Goal: Task Accomplishment & Management: Manage account settings

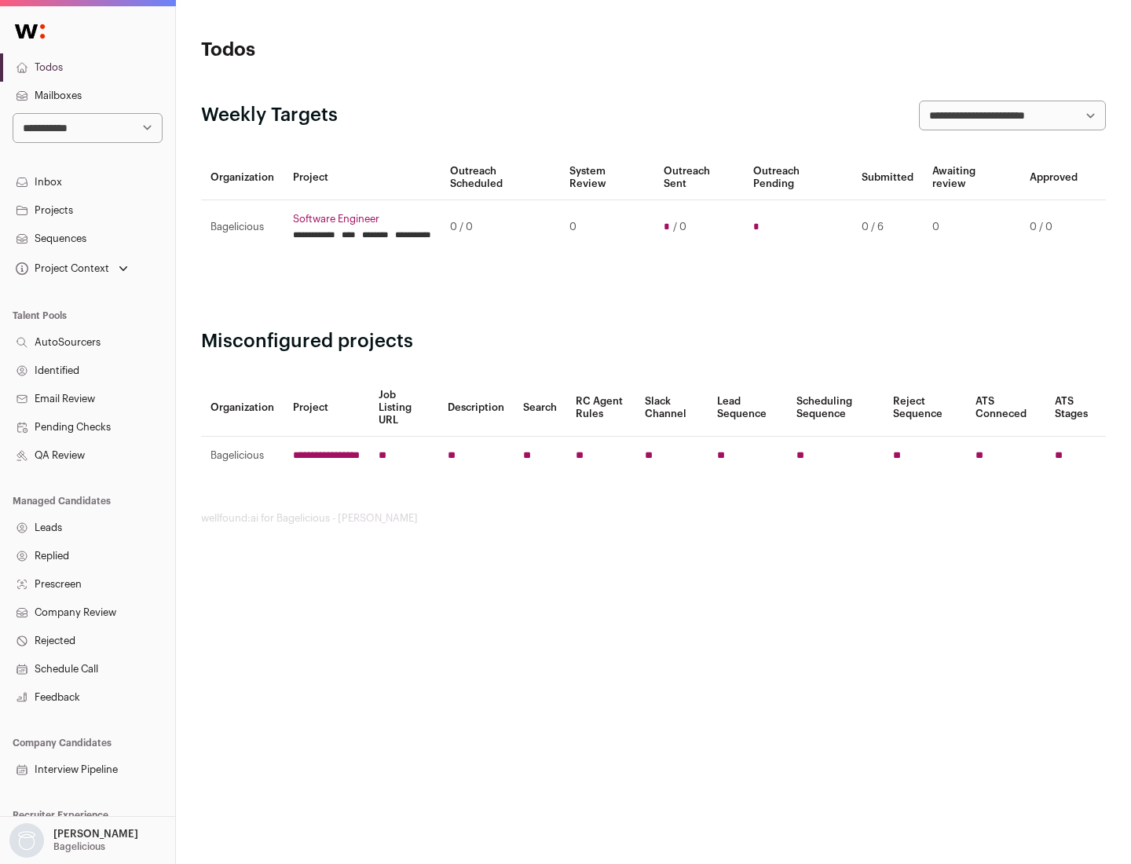
click at [87, 210] on link "Projects" at bounding box center [87, 210] width 175 height 28
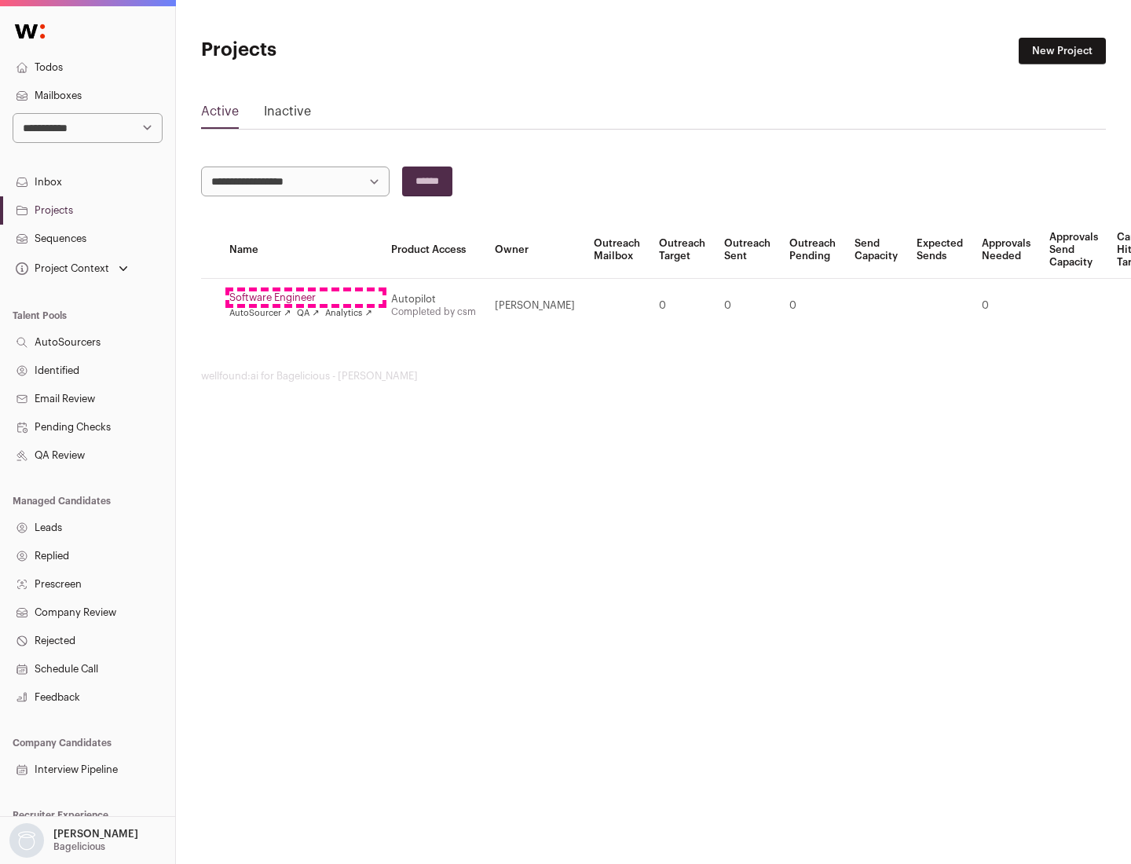
click at [306, 298] on link "Software Engineer" at bounding box center [300, 297] width 143 height 13
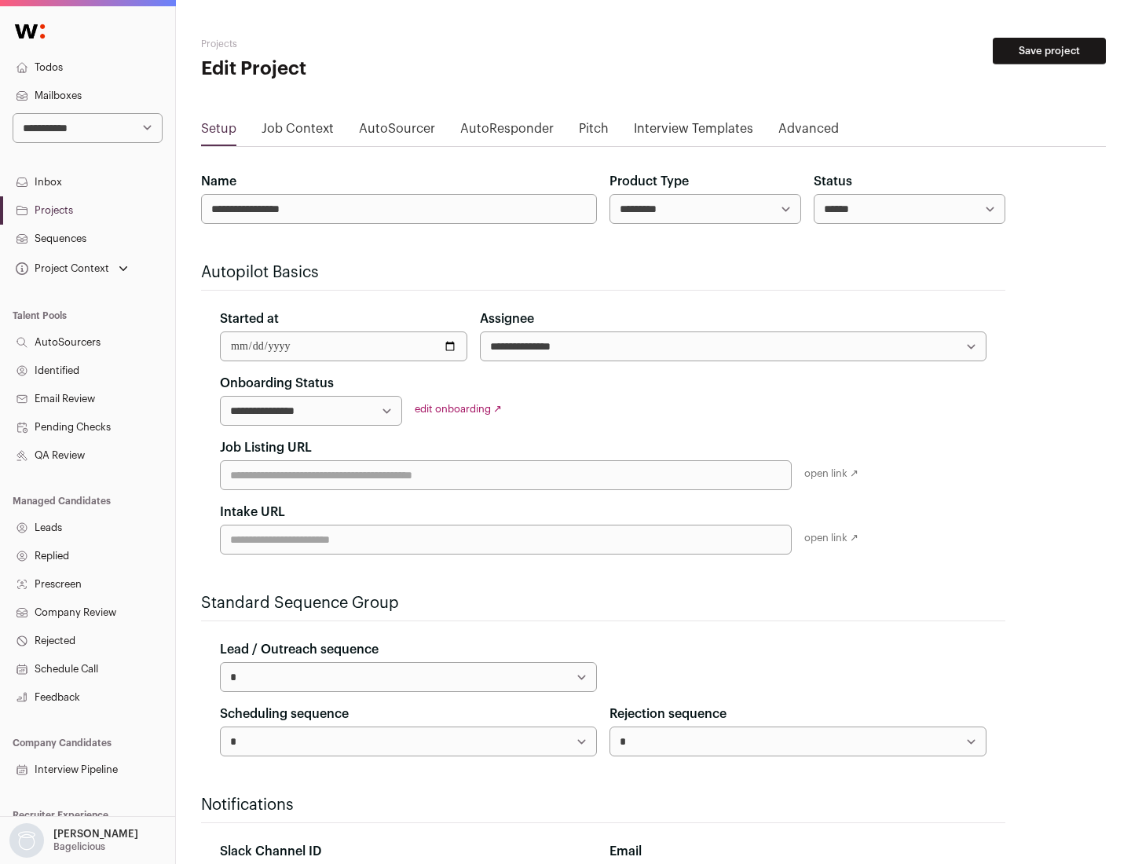
click at [1050, 51] on button "Save project" at bounding box center [1049, 51] width 113 height 27
